Goal: Obtain resource: Obtain resource

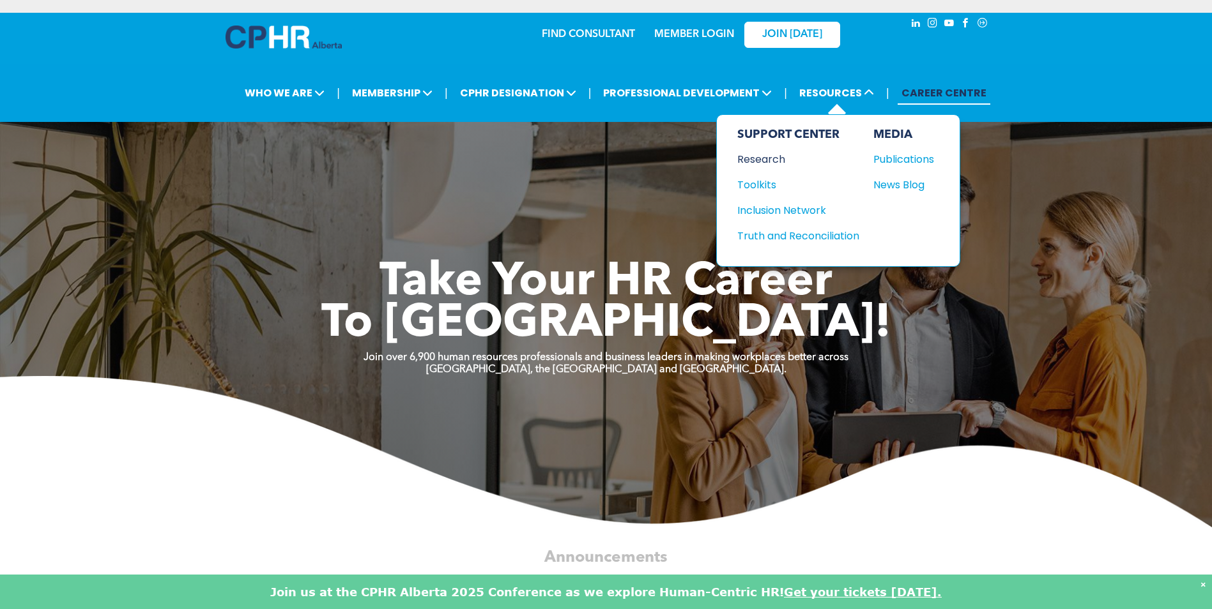
click at [780, 160] on div "Research" at bounding box center [792, 159] width 110 height 16
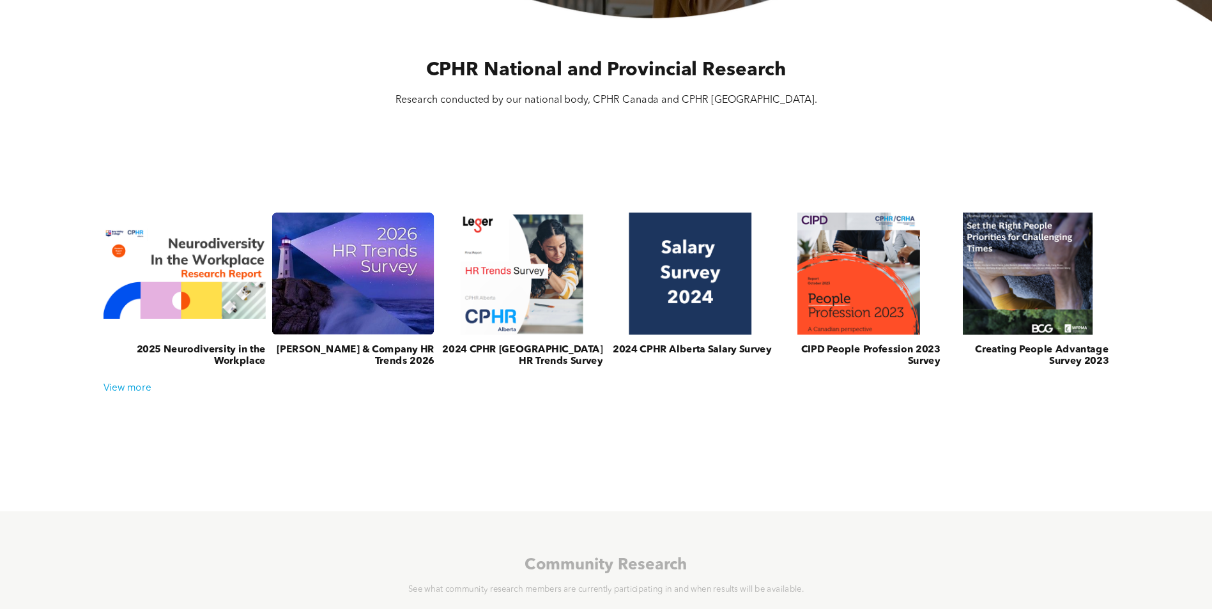
scroll to position [447, 0]
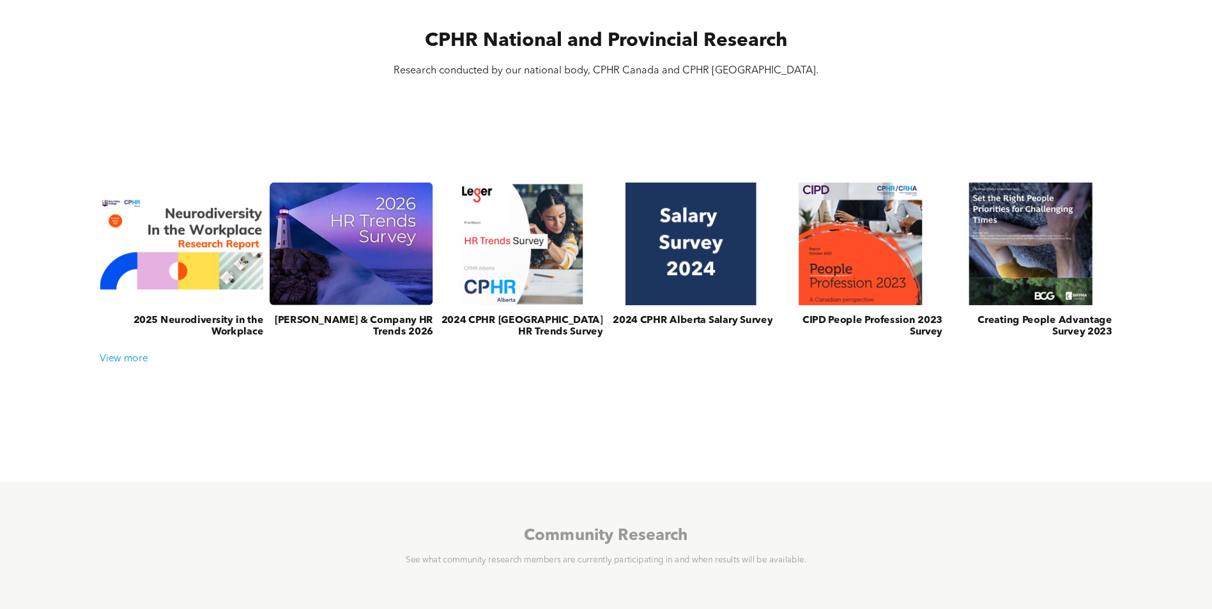
click at [696, 270] on link at bounding box center [690, 243] width 173 height 131
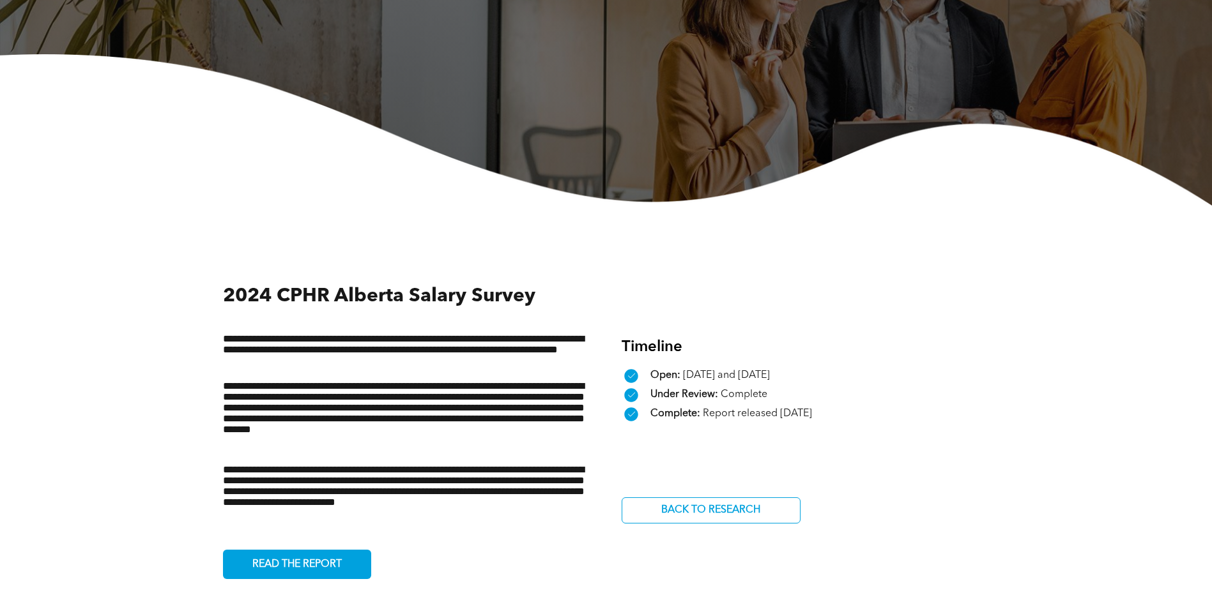
scroll to position [255, 0]
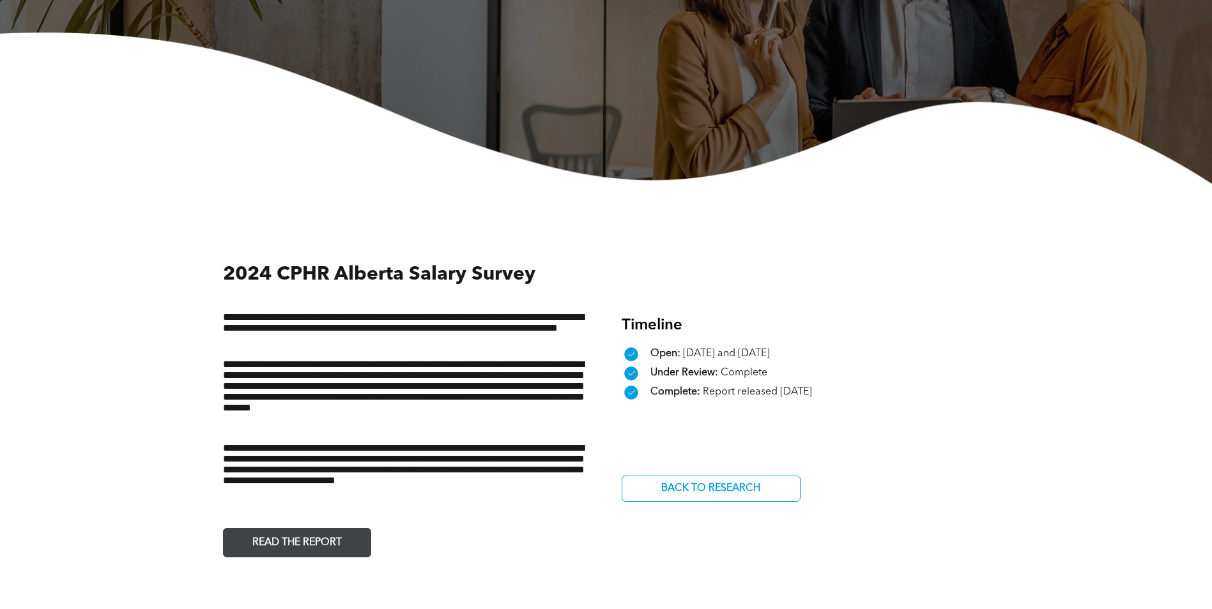
click at [299, 542] on span "READ THE REPORT" at bounding box center [297, 543] width 98 height 25
